Goal: Task Accomplishment & Management: Use online tool/utility

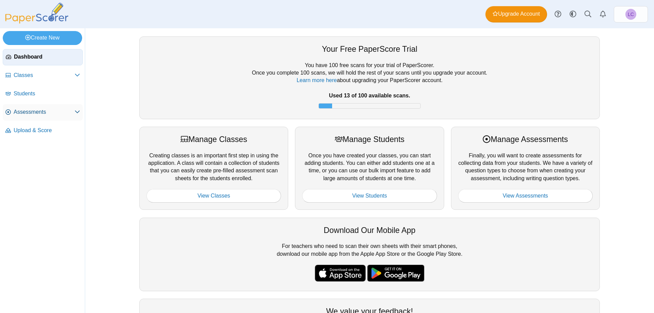
click at [36, 107] on link "Assessments" at bounding box center [43, 112] width 80 height 16
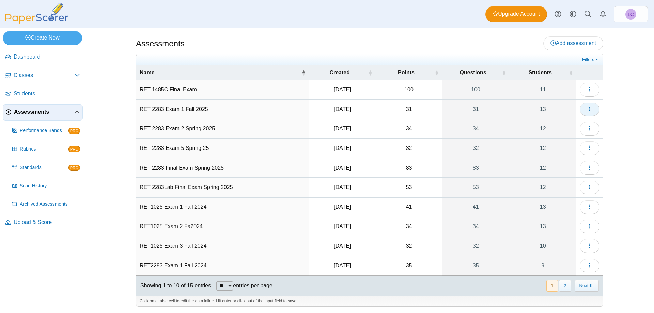
click at [587, 109] on icon "button" at bounding box center [589, 108] width 5 height 5
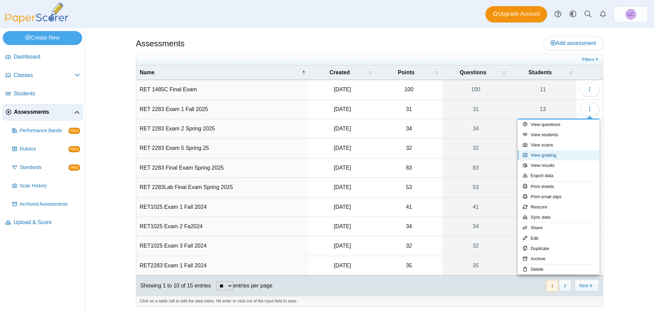
click at [542, 156] on link "View grading" at bounding box center [558, 155] width 82 height 10
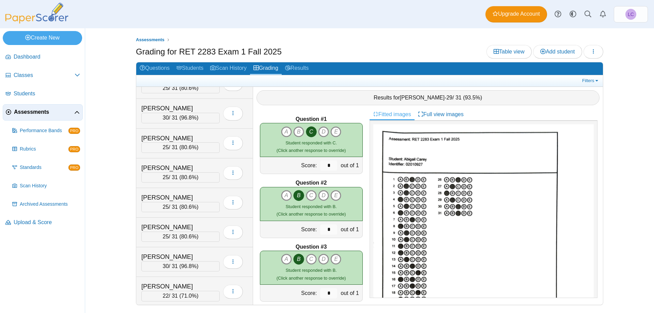
scroll to position [167, 0]
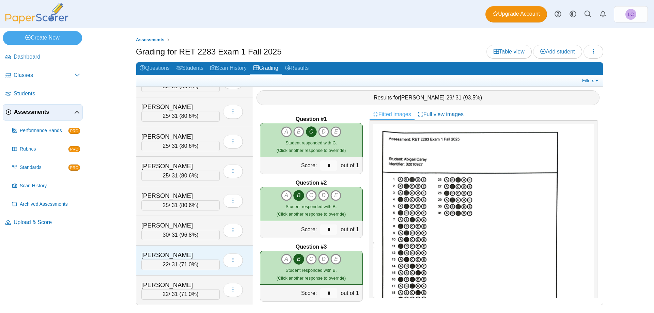
click at [193, 260] on div "22 / 31 ( 71.0% )" at bounding box center [180, 264] width 78 height 10
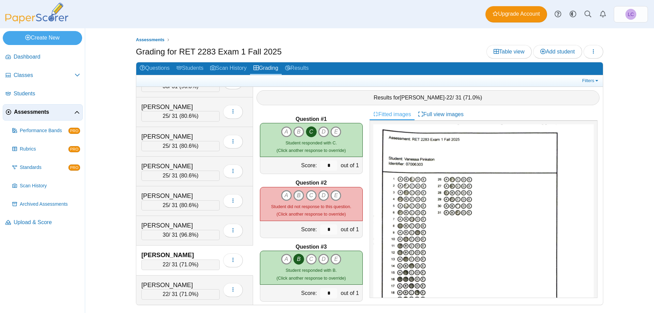
click at [297, 191] on icon "B" at bounding box center [298, 195] width 11 height 11
type input "*"
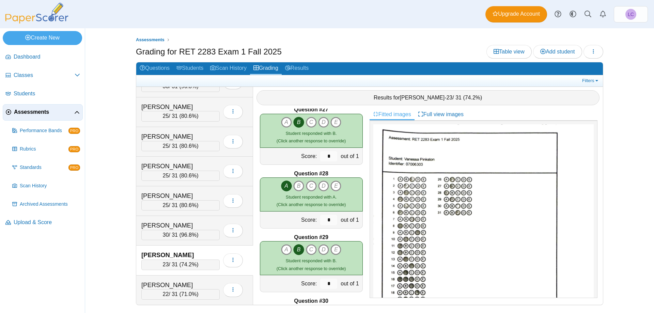
scroll to position [1795, 0]
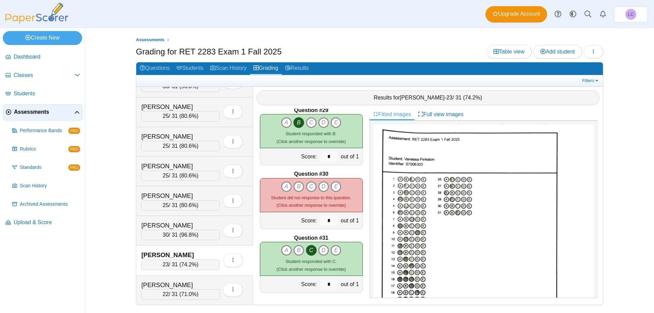
click at [308, 185] on icon "C" at bounding box center [311, 186] width 11 height 11
type input "*"
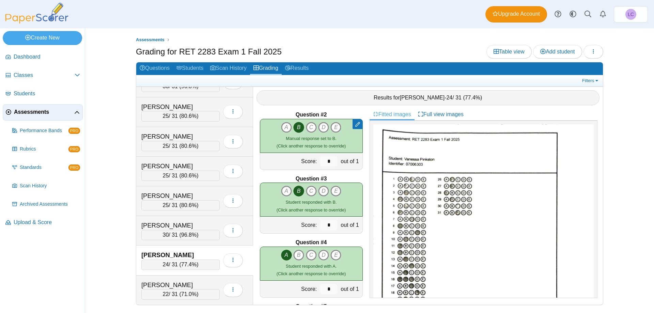
scroll to position [0, 0]
